Goal: Information Seeking & Learning: Learn about a topic

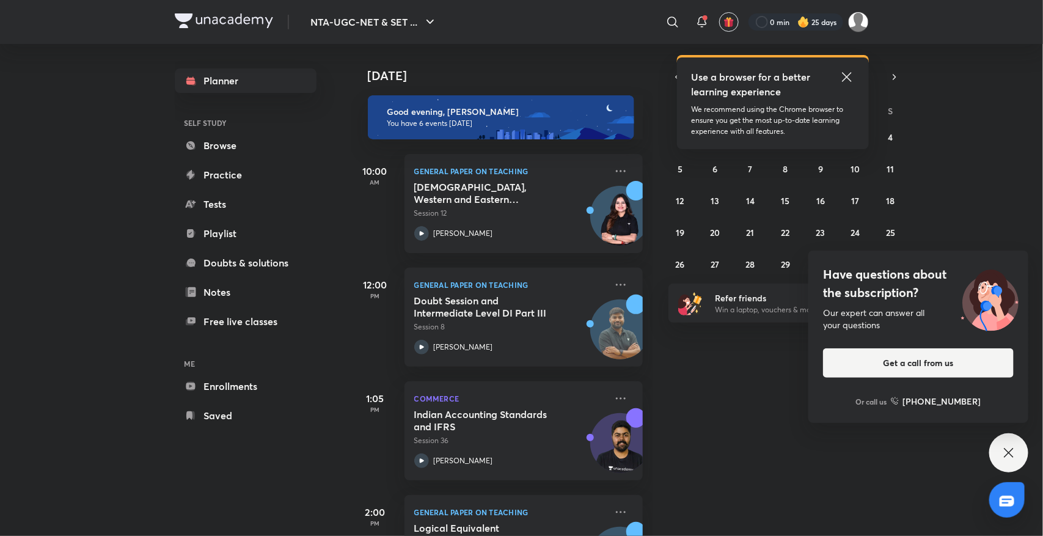
click at [1017, 450] on div "Have questions about the subscription? Our expert can answer all your questions…" at bounding box center [1008, 452] width 39 height 39
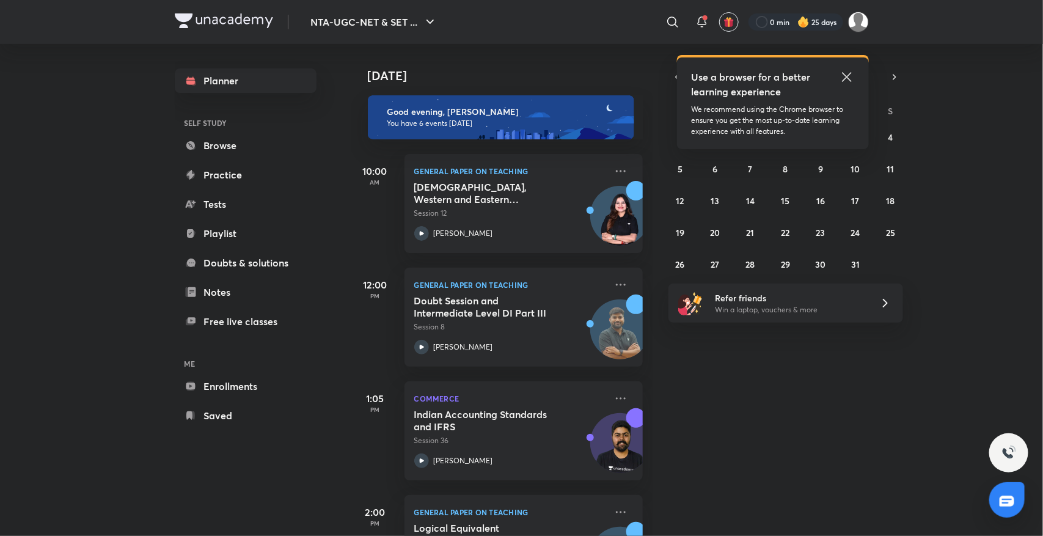
click at [843, 73] on icon at bounding box center [846, 76] width 9 height 9
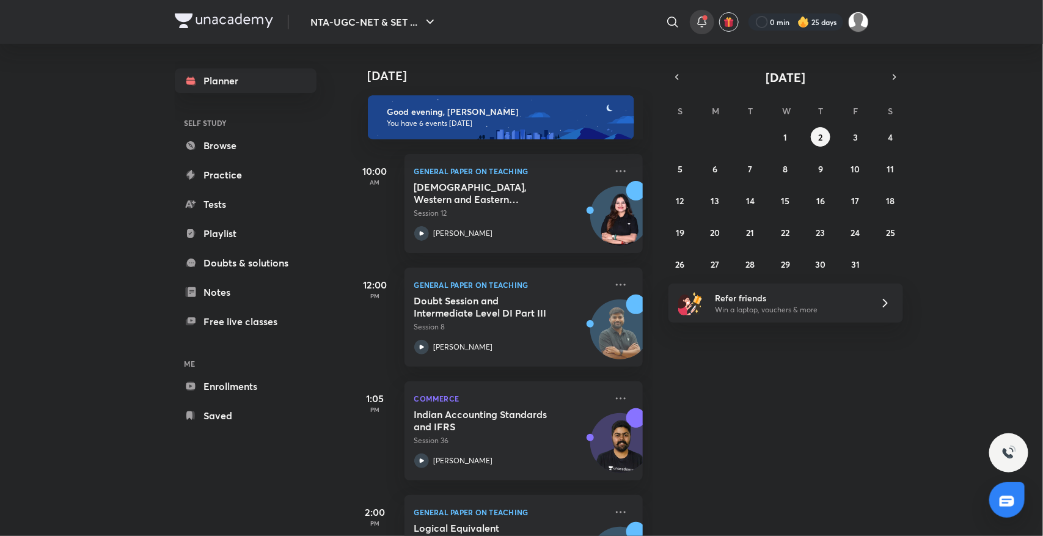
click at [702, 15] on span at bounding box center [704, 17] width 5 height 5
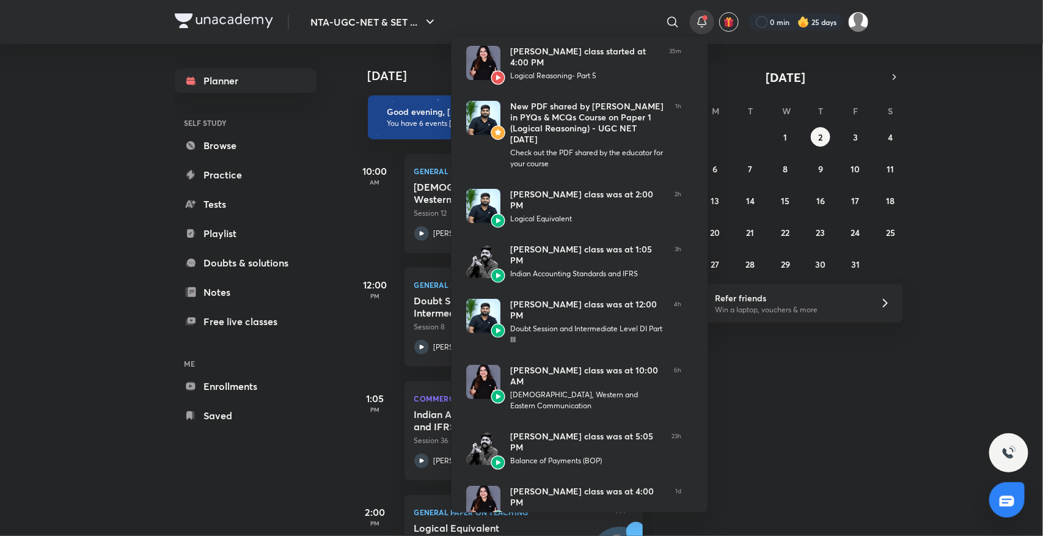
click at [789, 459] on div at bounding box center [521, 268] width 1043 height 536
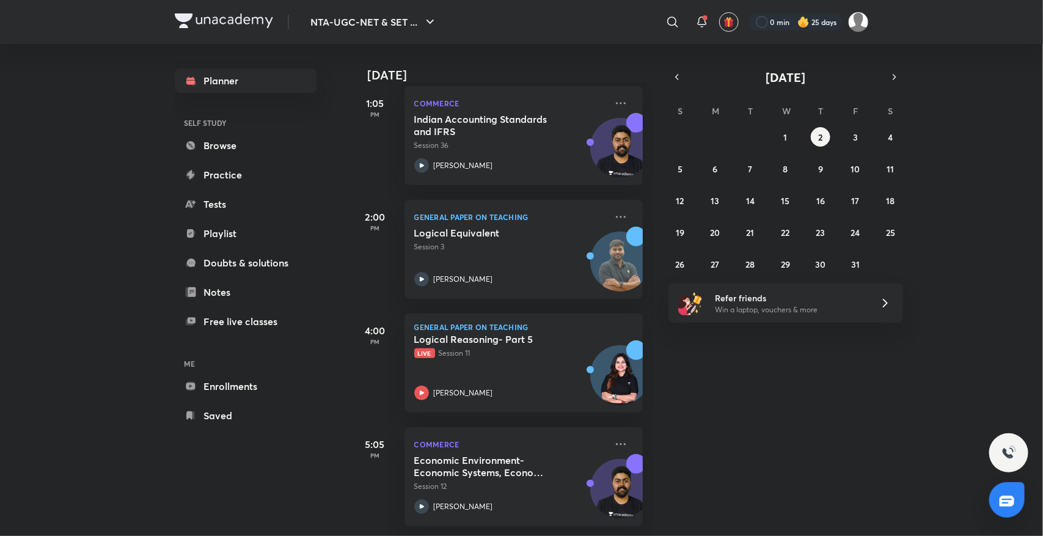
scroll to position [306, 0]
click at [468, 101] on div "Commerce Indian Accounting Standards and IFRS Session 36 Raghav Wadhwa" at bounding box center [523, 135] width 238 height 99
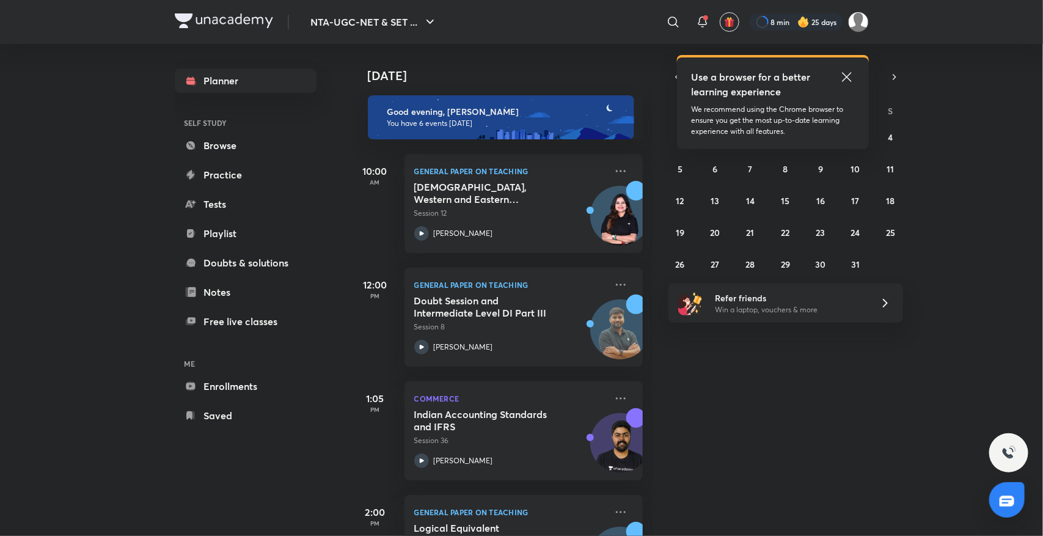
click at [845, 77] on icon at bounding box center [846, 77] width 15 height 15
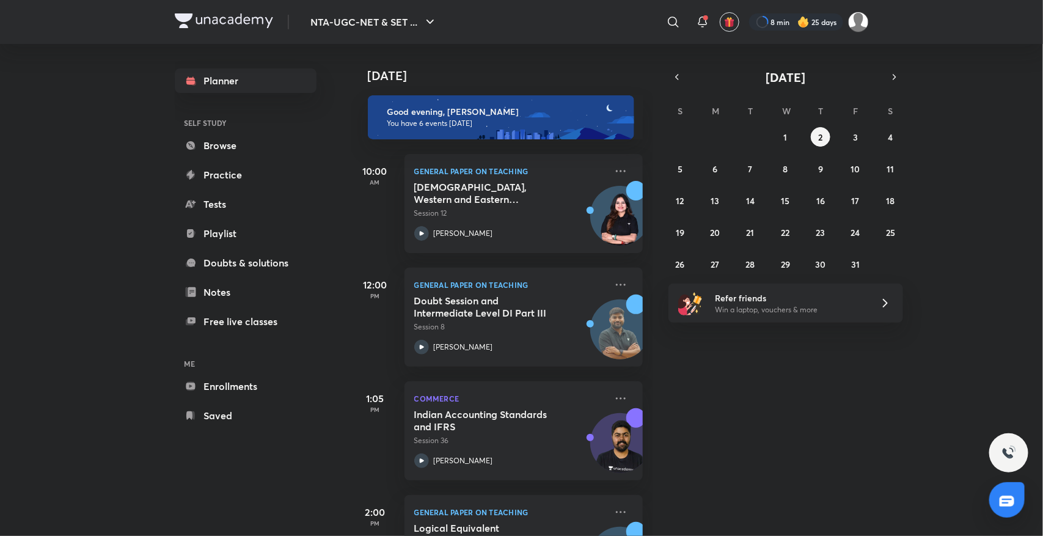
scroll to position [306, 0]
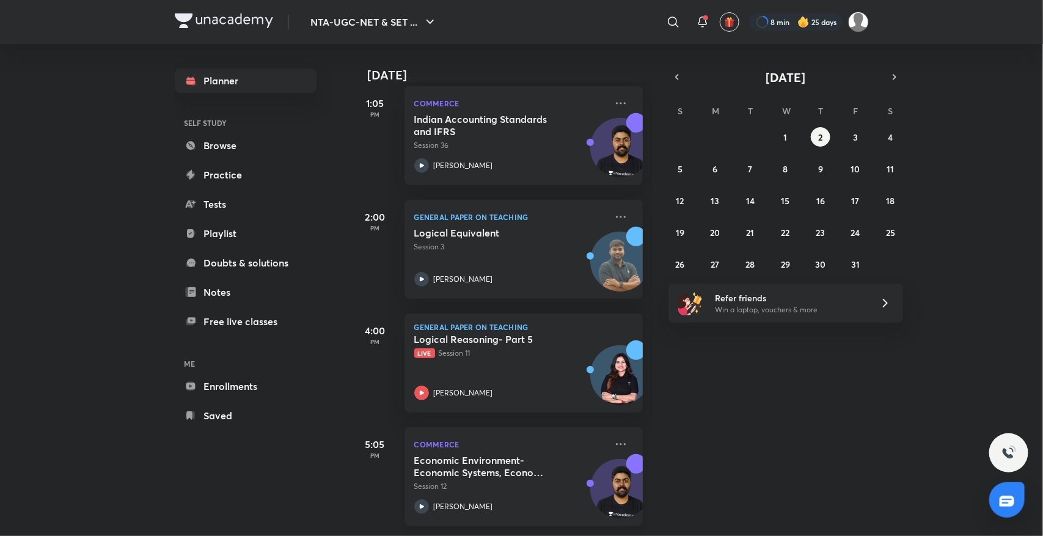
click at [426, 499] on icon at bounding box center [421, 506] width 15 height 15
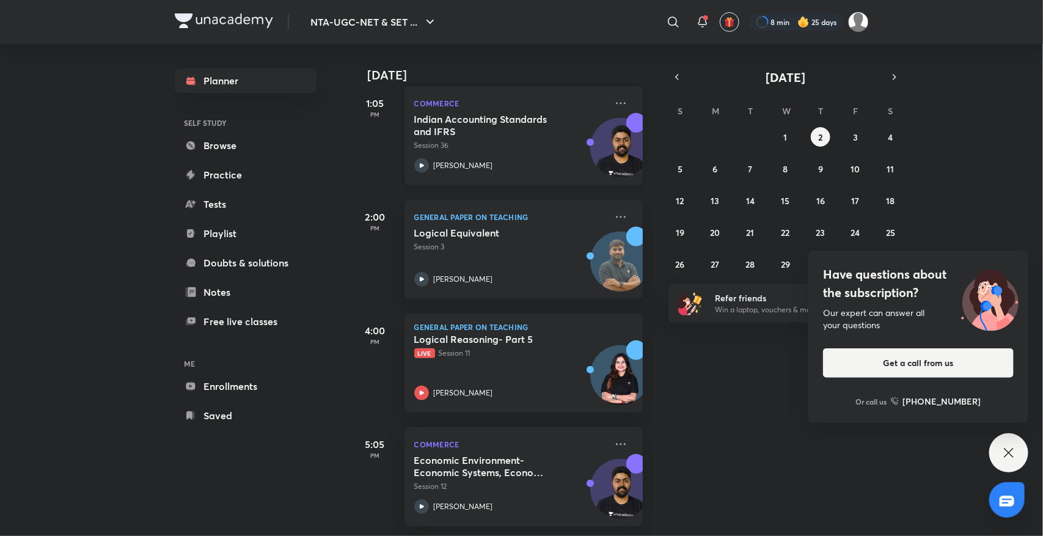
click at [504, 140] on p "Session 36" at bounding box center [510, 145] width 192 height 11
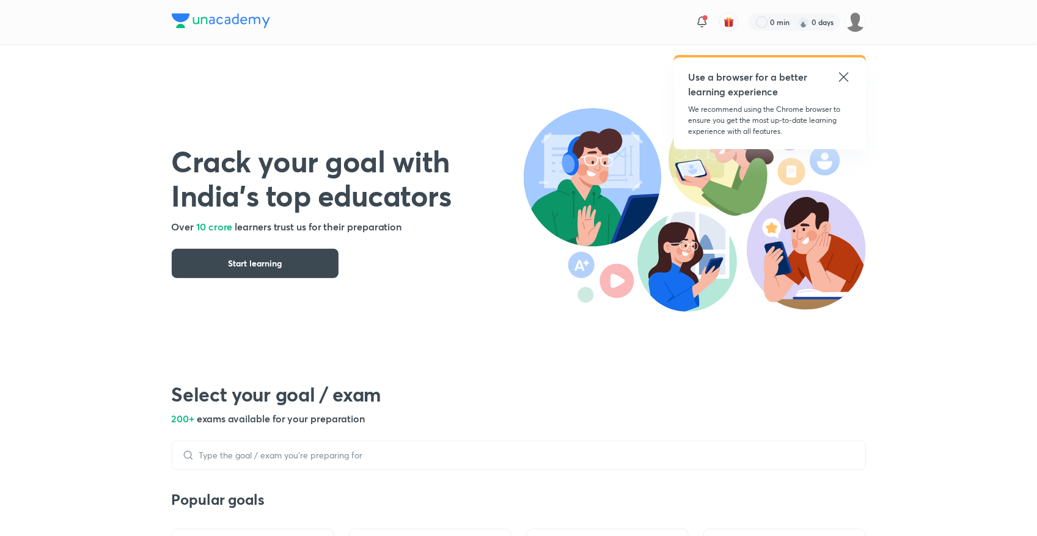
click at [840, 77] on icon at bounding box center [843, 77] width 15 height 15
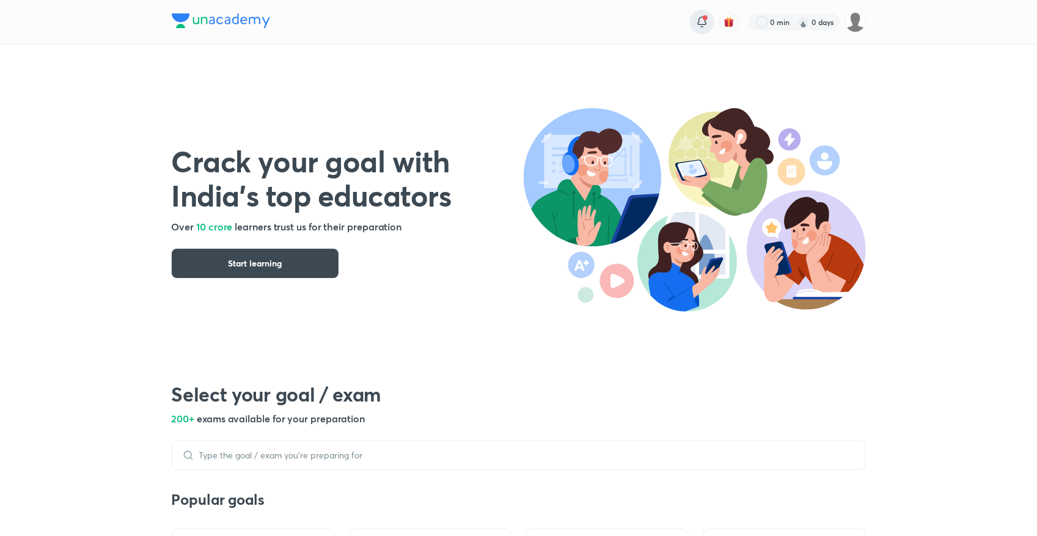
click at [702, 23] on icon at bounding box center [702, 22] width 15 height 15
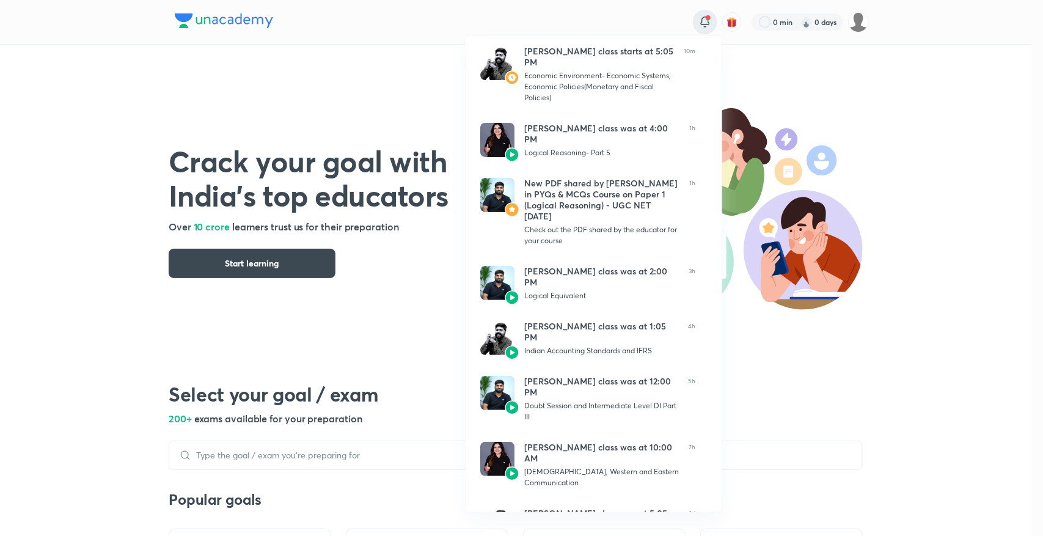
click at [886, 229] on div at bounding box center [521, 268] width 1043 height 536
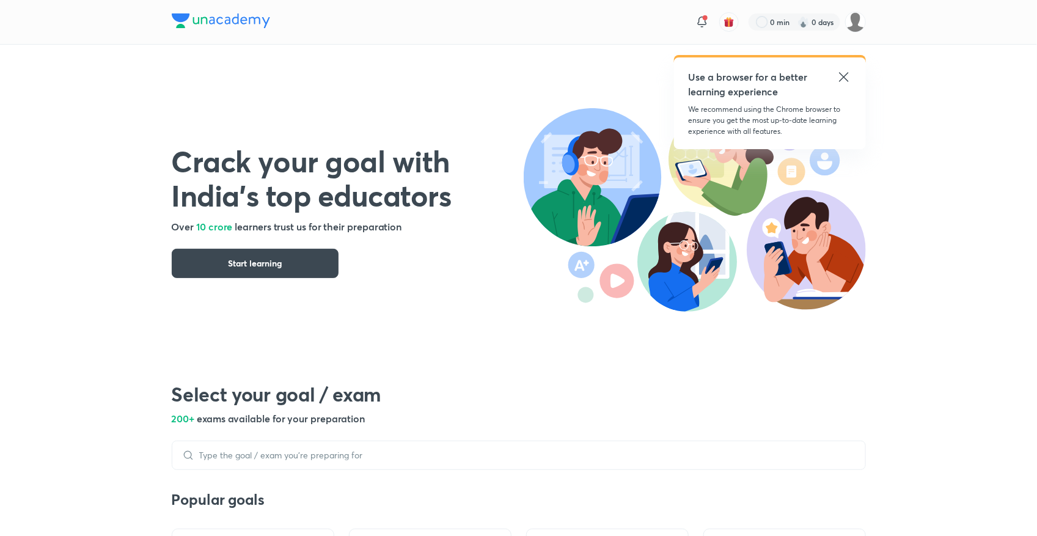
click at [843, 78] on icon at bounding box center [843, 77] width 15 height 15
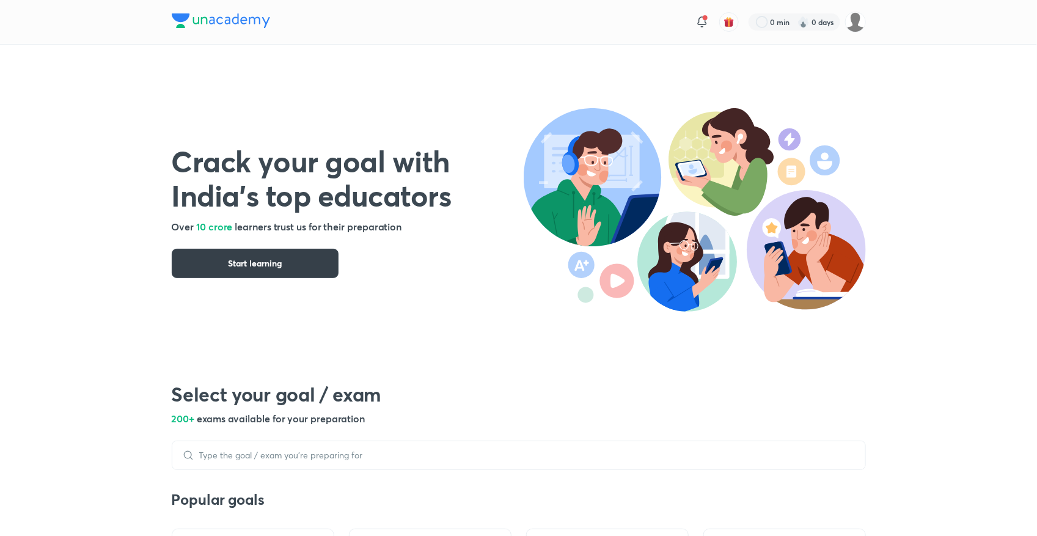
click at [228, 261] on span "Start learning" at bounding box center [255, 263] width 54 height 12
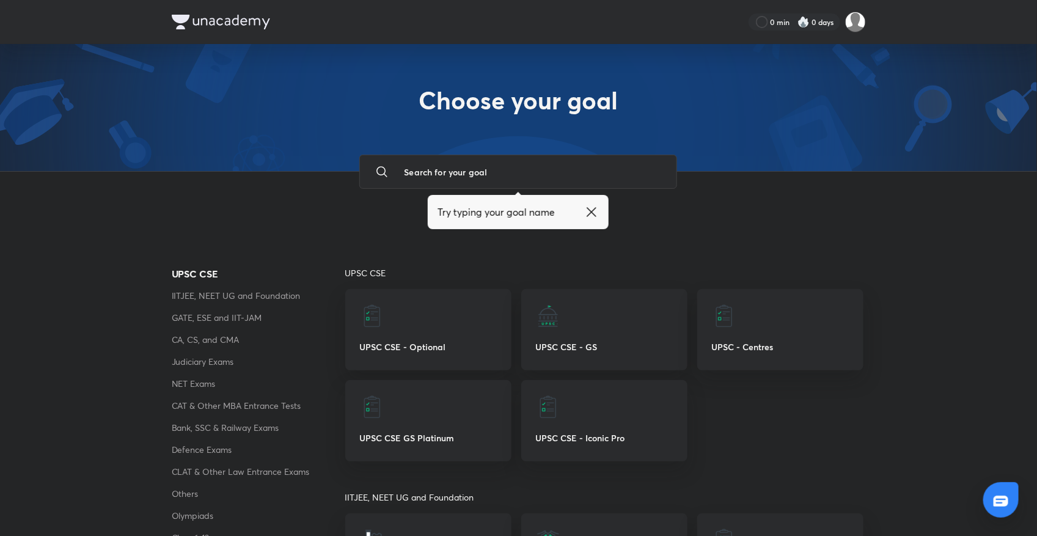
click at [212, 384] on p "NET Exams" at bounding box center [258, 383] width 173 height 15
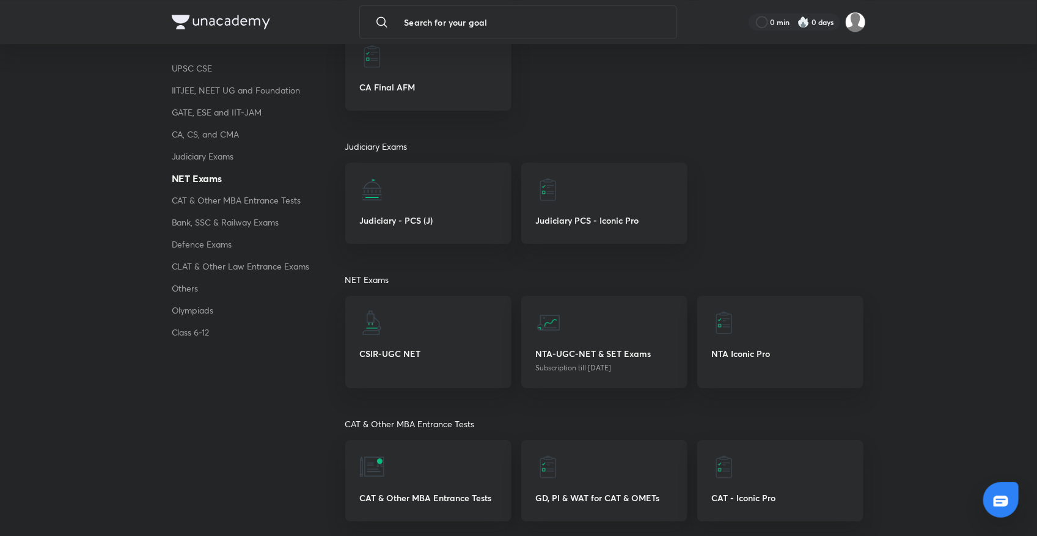
scroll to position [1601, 0]
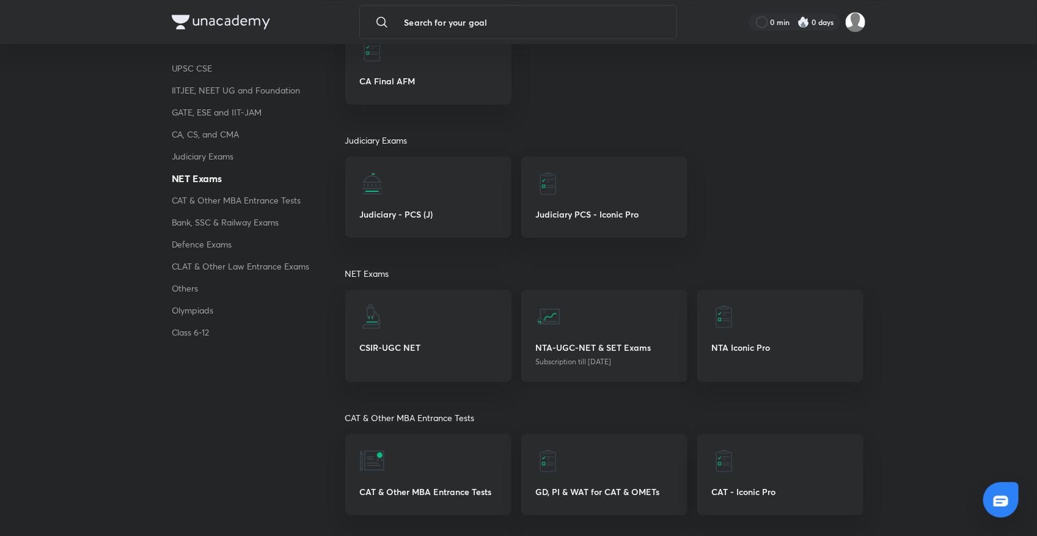
click at [578, 334] on div "NTA-UGC-NET & SET Exams Subscription till [DATE]" at bounding box center [604, 336] width 166 height 92
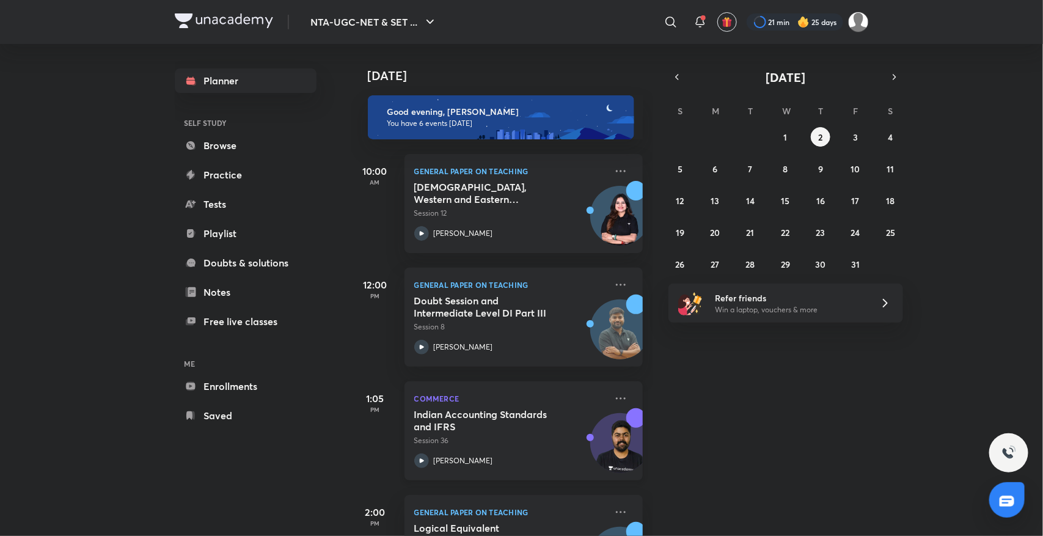
click at [436, 453] on div "[PERSON_NAME]" at bounding box center [510, 460] width 192 height 15
